Goal: Task Accomplishment & Management: Manage account settings

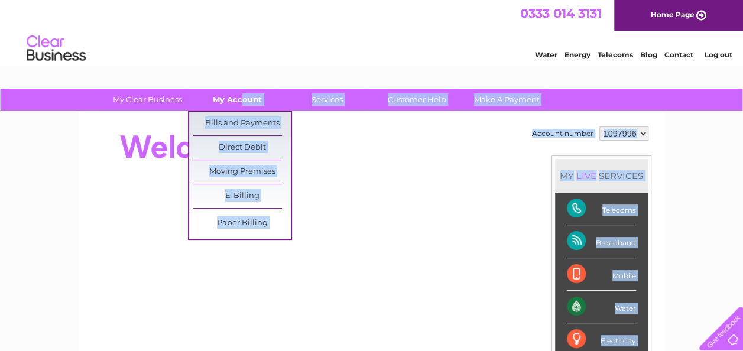
drag, startPoint x: 429, startPoint y: 122, endPoint x: 242, endPoint y: 95, distance: 189.4
click at [242, 95] on link "My Account" at bounding box center [238, 100] width 98 height 22
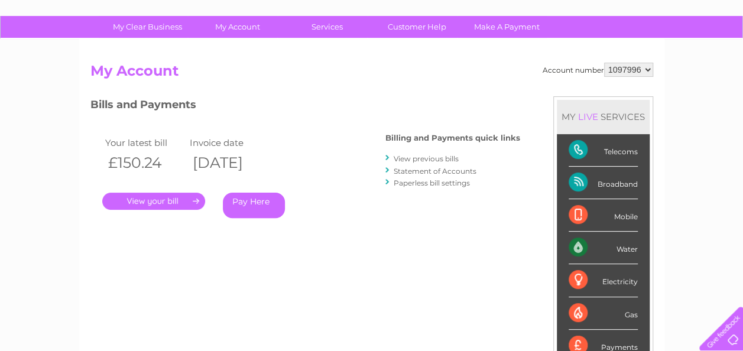
scroll to position [75, 0]
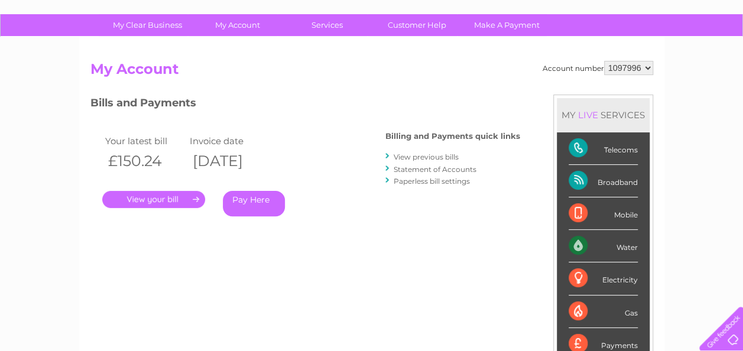
click at [410, 160] on link "View previous bills" at bounding box center [426, 157] width 65 height 9
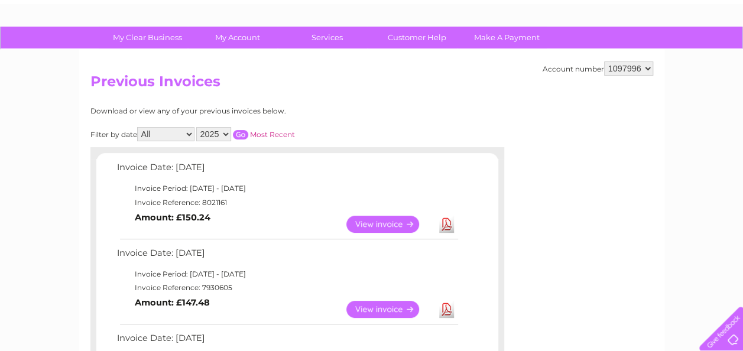
scroll to position [62, 0]
